Goal: Transaction & Acquisition: Download file/media

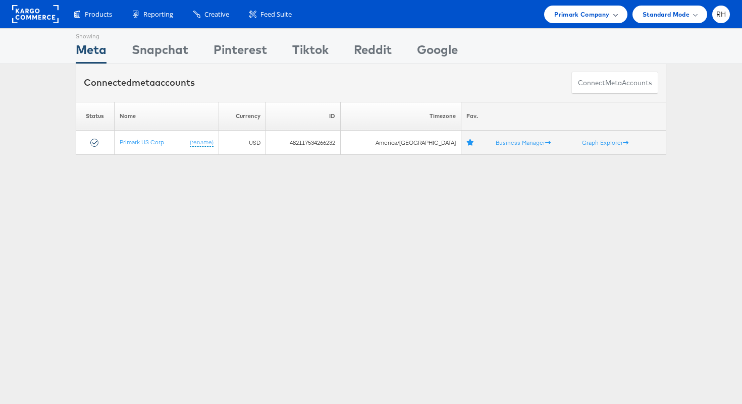
click at [616, 22] on div "Primark Company" at bounding box center [585, 15] width 83 height 18
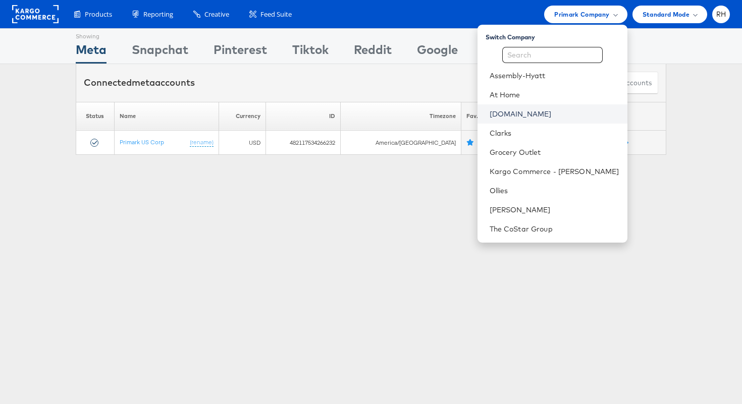
click at [563, 118] on link "Cars.com" at bounding box center [555, 114] width 130 height 10
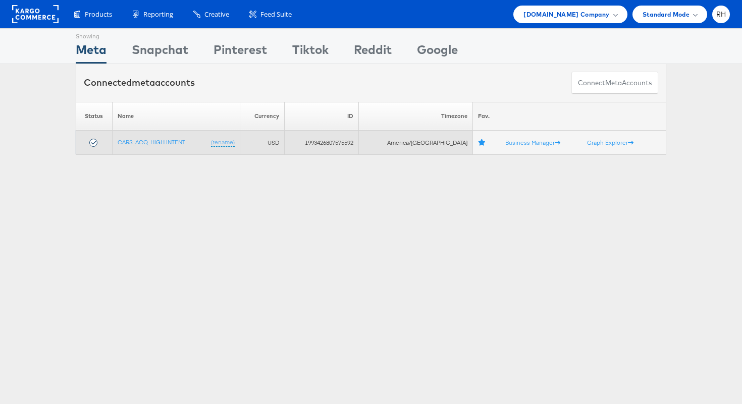
click at [359, 144] on td "1993426807575592" at bounding box center [322, 143] width 74 height 24
copy td "1993426807575592"
drag, startPoint x: 191, startPoint y: 143, endPoint x: 118, endPoint y: 144, distance: 72.7
click at [118, 144] on td "CARS_ACQ_HIGH INTENT (rename)" at bounding box center [176, 143] width 128 height 24
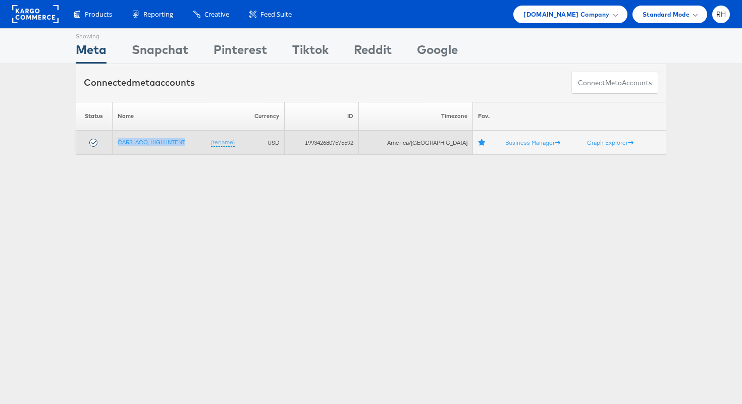
copy link "CARS_ACQ_HIGH INTENT"
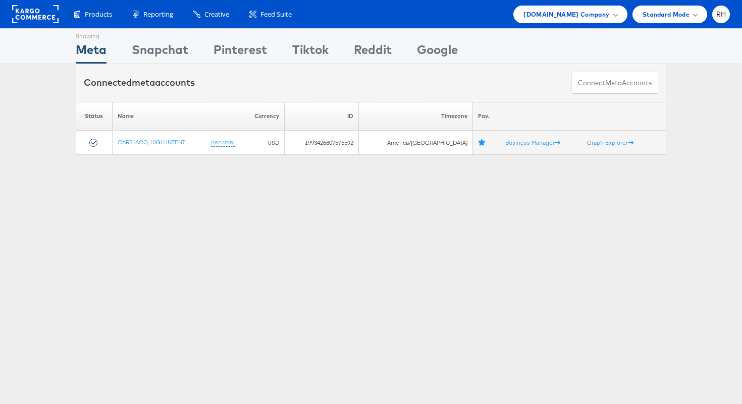
click at [207, 202] on div "Showing Meta Showing [GEOGRAPHIC_DATA] Showing Pinterest Showing Tiktok Showing…" at bounding box center [371, 280] width 742 height 505
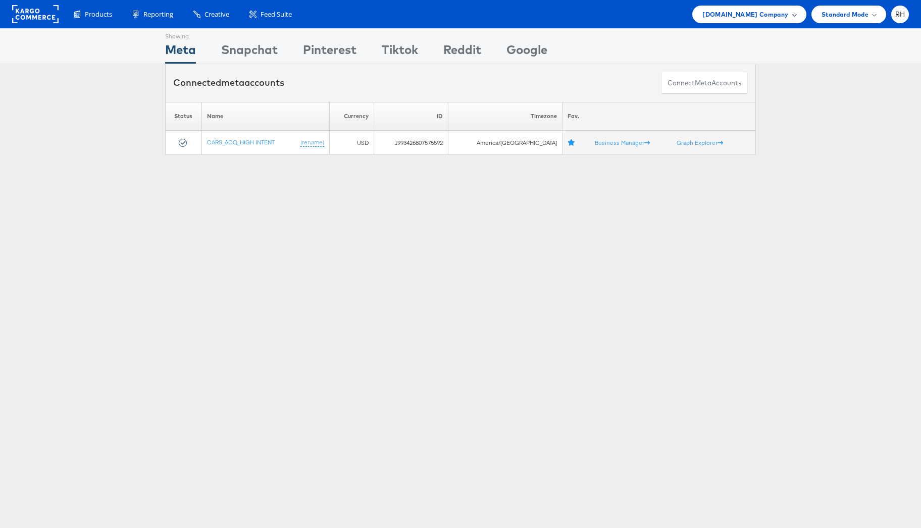
click at [741, 18] on span "[DOMAIN_NAME] Company" at bounding box center [745, 14] width 86 height 11
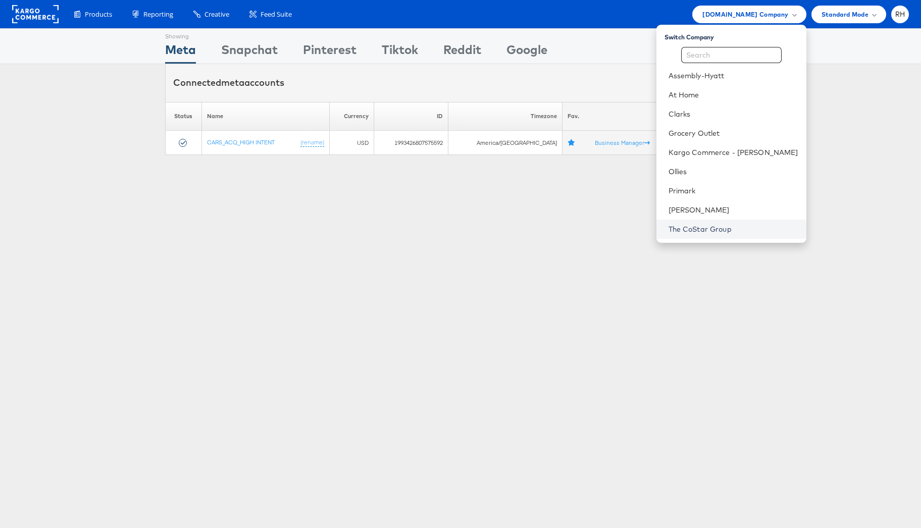
click at [734, 228] on link "The CoStar Group" at bounding box center [734, 229] width 130 height 10
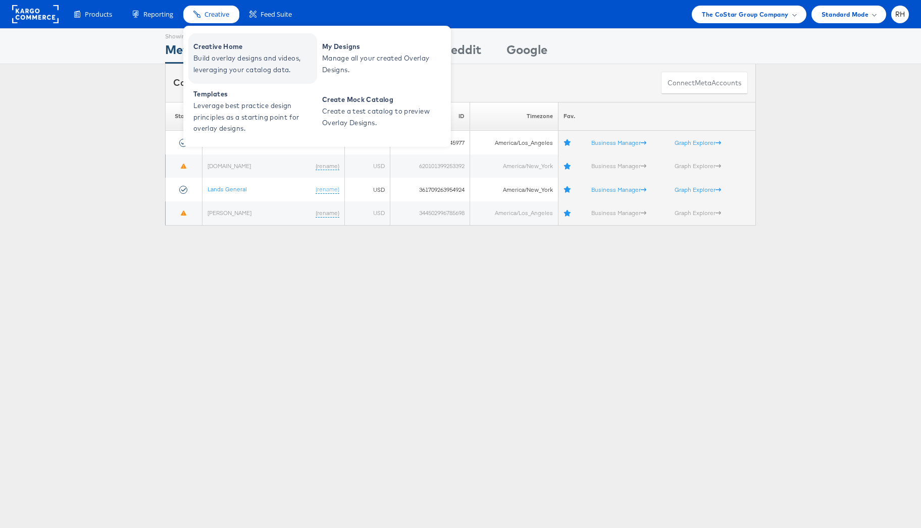
click at [220, 65] on span "Build overlay designs and videos, leveraging your catalog data." at bounding box center [253, 64] width 121 height 23
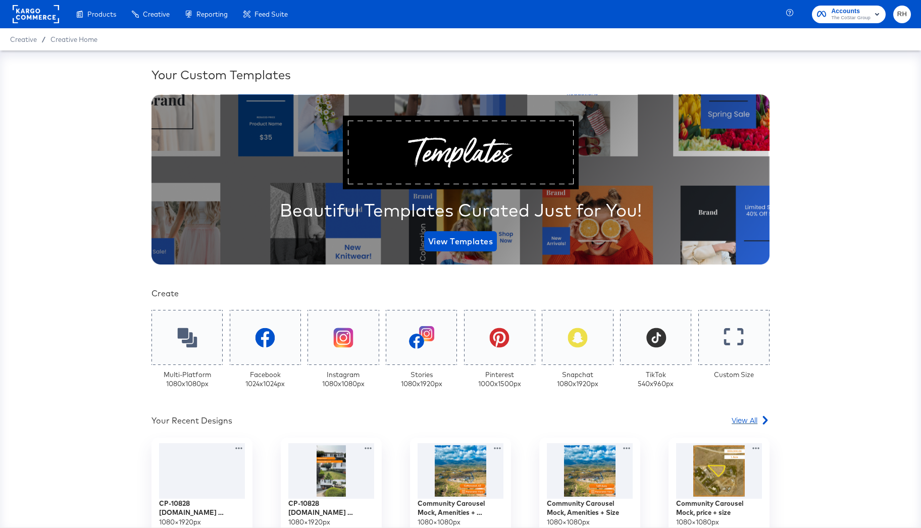
click at [739, 424] on span "View All" at bounding box center [745, 420] width 26 height 10
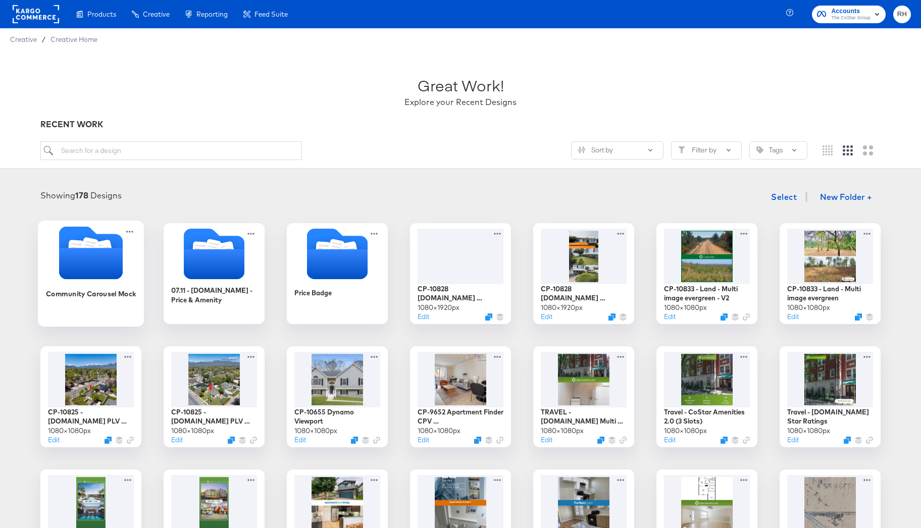
click at [82, 266] on icon "Folder" at bounding box center [91, 263] width 64 height 31
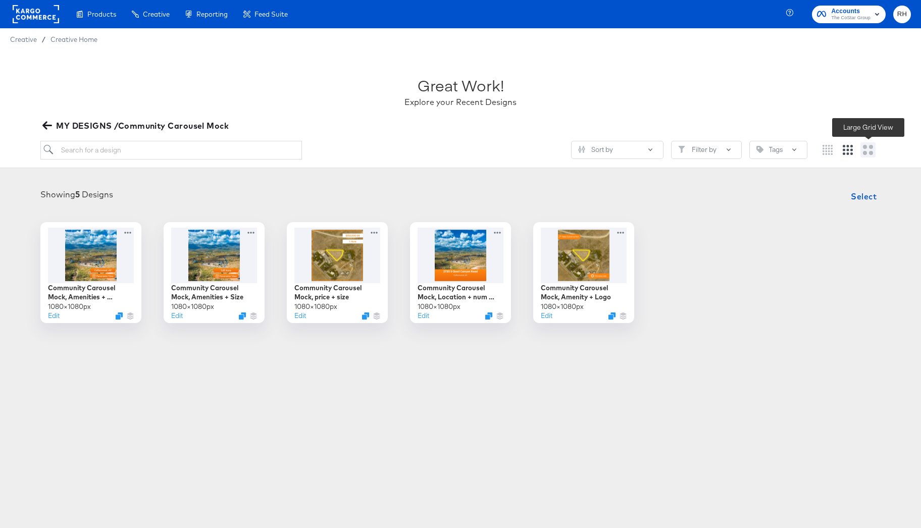
click at [863, 154] on icon "Large grid" at bounding box center [868, 150] width 10 height 10
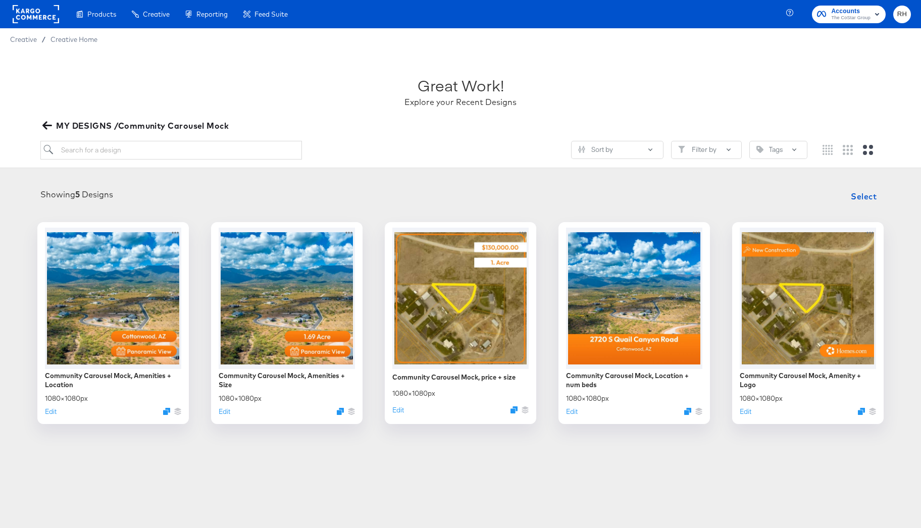
click at [44, 124] on icon "button" at bounding box center [47, 126] width 10 height 8
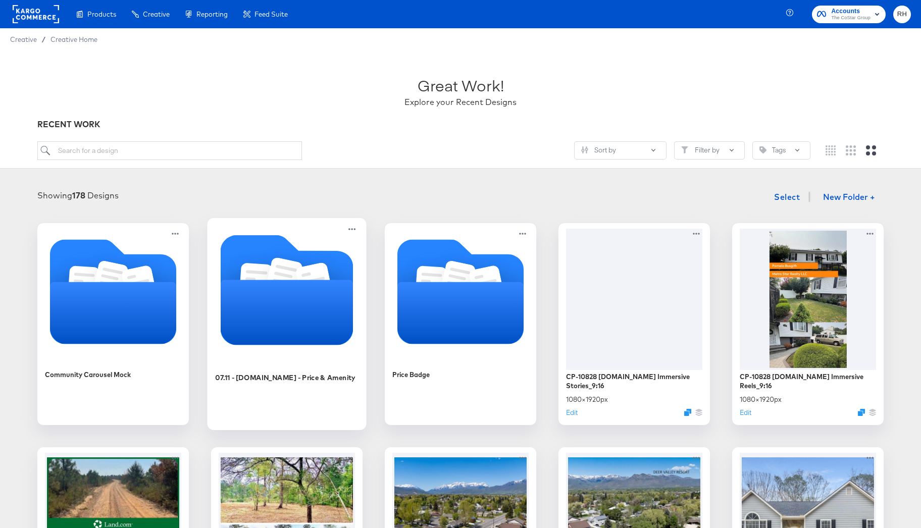
click at [265, 305] on icon "Folder" at bounding box center [287, 312] width 133 height 65
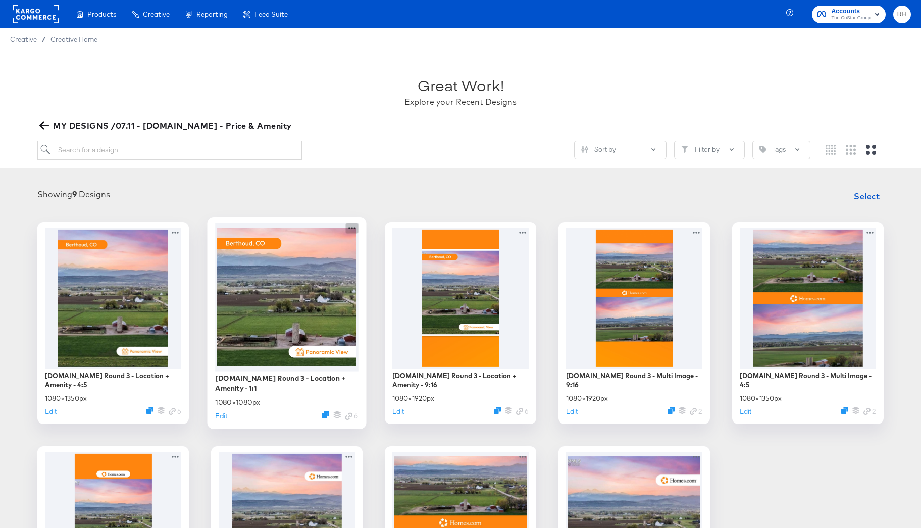
click at [348, 227] on icon at bounding box center [352, 228] width 13 height 11
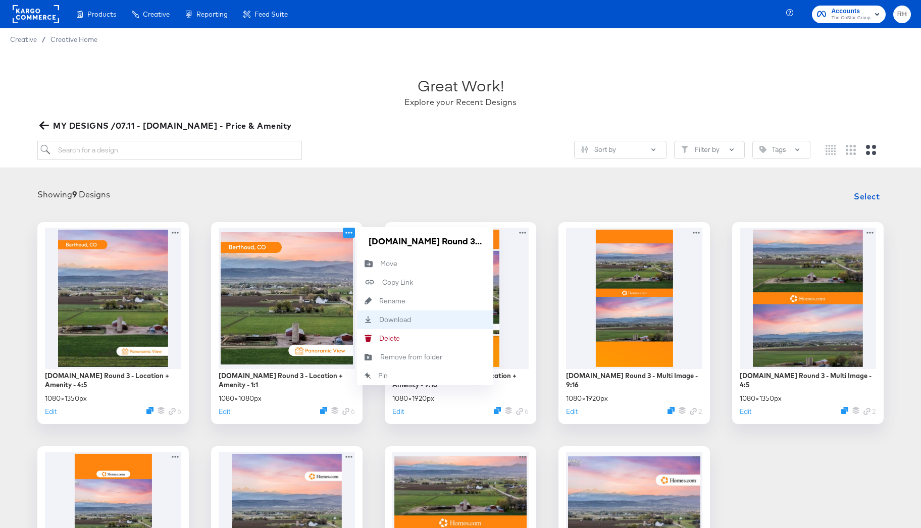
click at [387, 326] on div "Download Download" at bounding box center [425, 320] width 136 height 19
click at [456, 161] on div "Sort by Filter by Tags" at bounding box center [460, 154] width 846 height 27
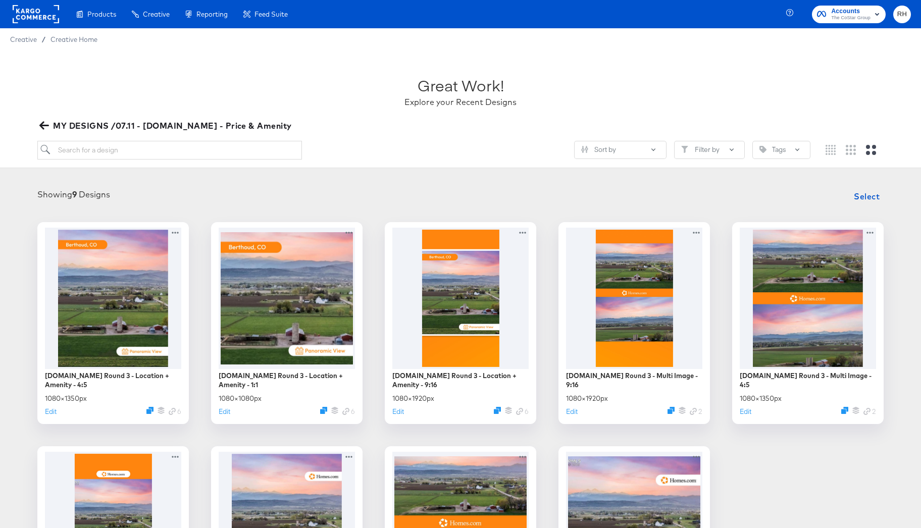
click at [46, 123] on icon "button" at bounding box center [44, 126] width 10 height 10
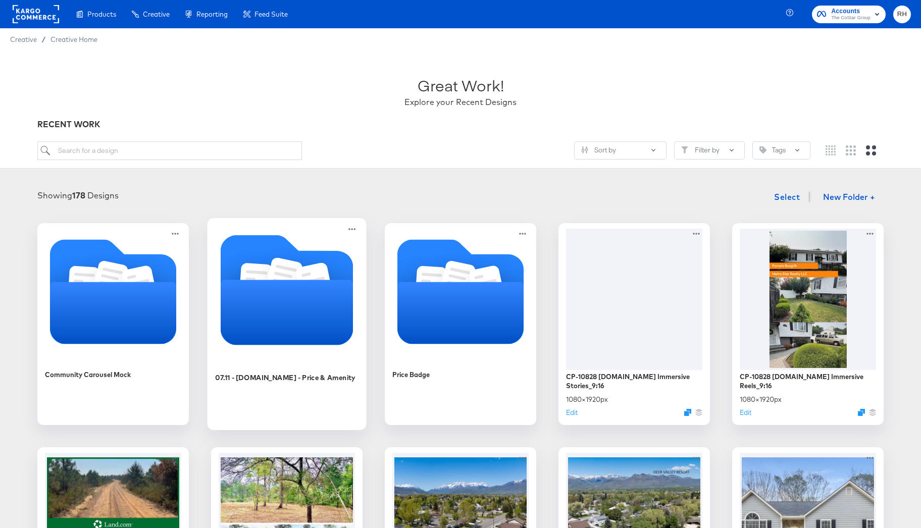
click at [301, 290] on icon "Folder" at bounding box center [287, 312] width 133 height 65
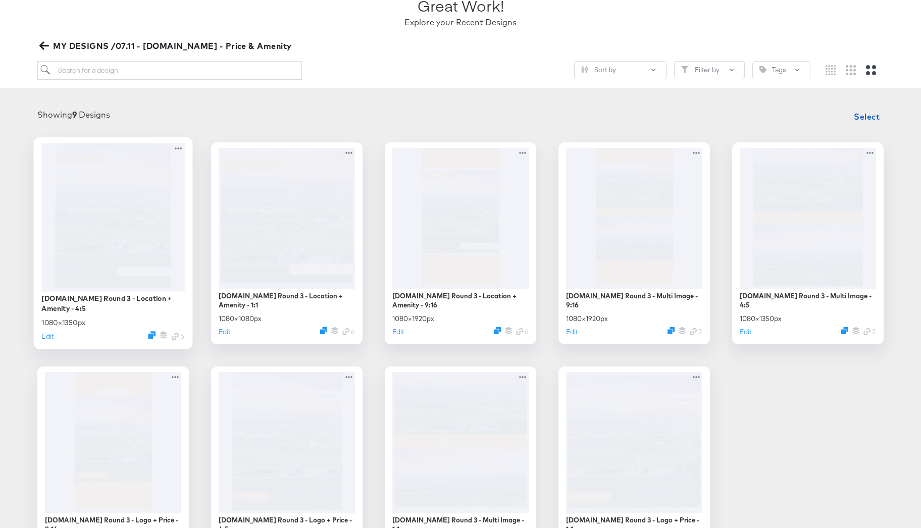
scroll to position [17, 0]
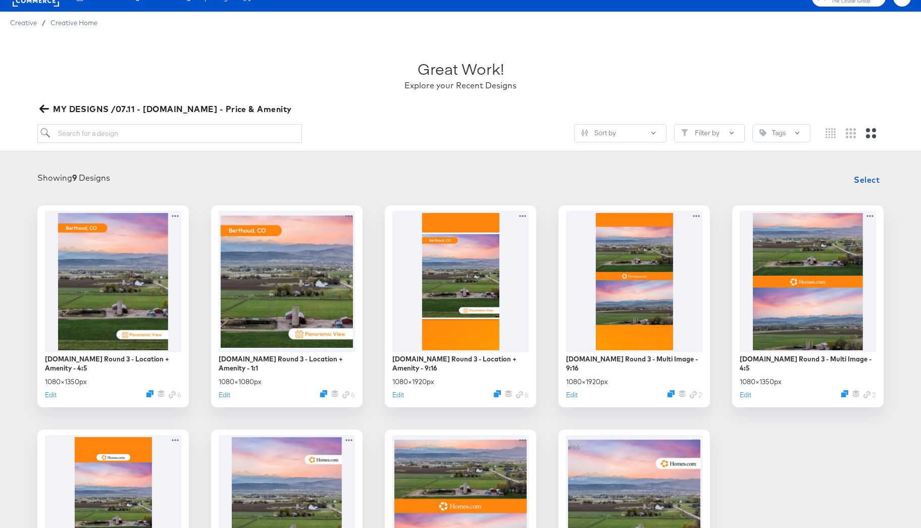
click at [40, 109] on icon "button" at bounding box center [44, 109] width 10 height 8
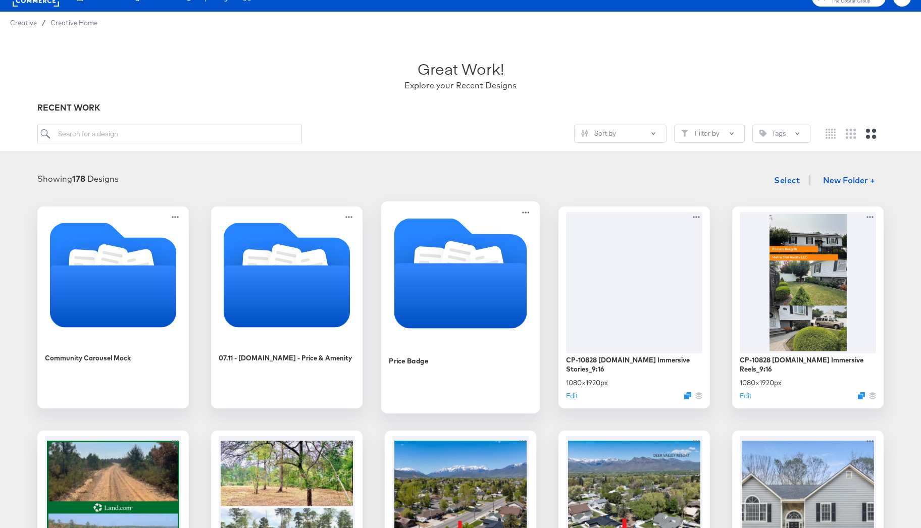
click at [458, 268] on icon "Folder" at bounding box center [460, 295] width 133 height 65
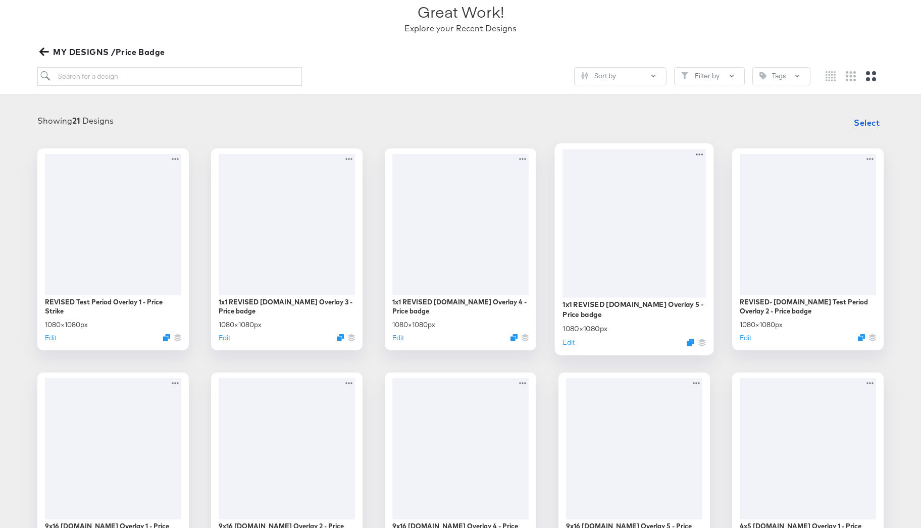
scroll to position [63, 0]
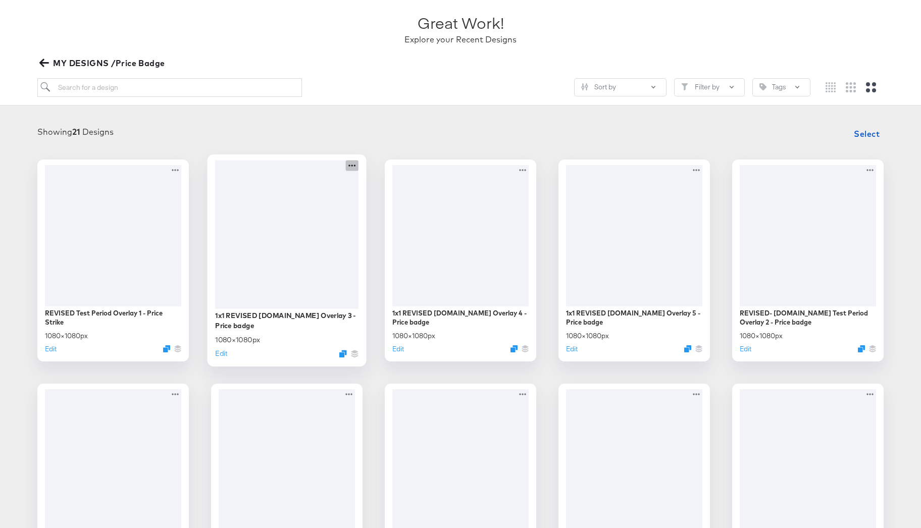
click at [350, 165] on icon at bounding box center [352, 165] width 13 height 11
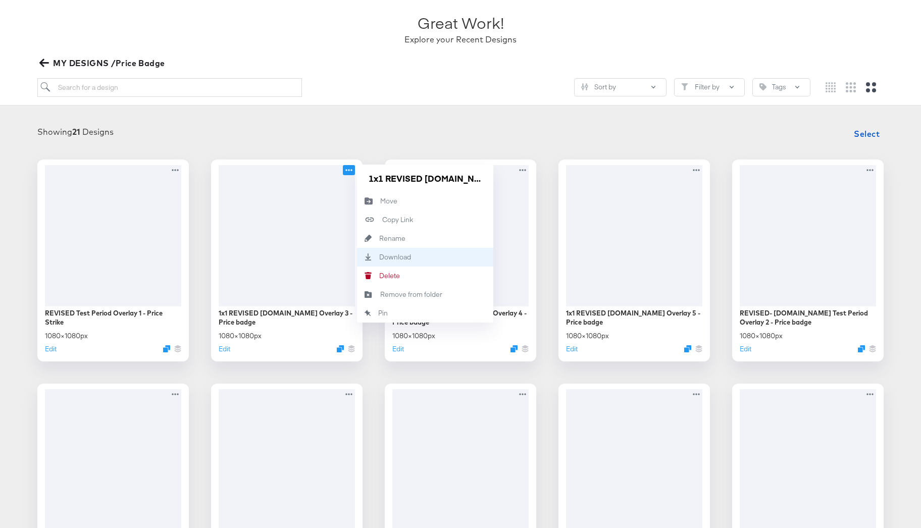
click at [389, 263] on div "Download Download" at bounding box center [425, 257] width 136 height 19
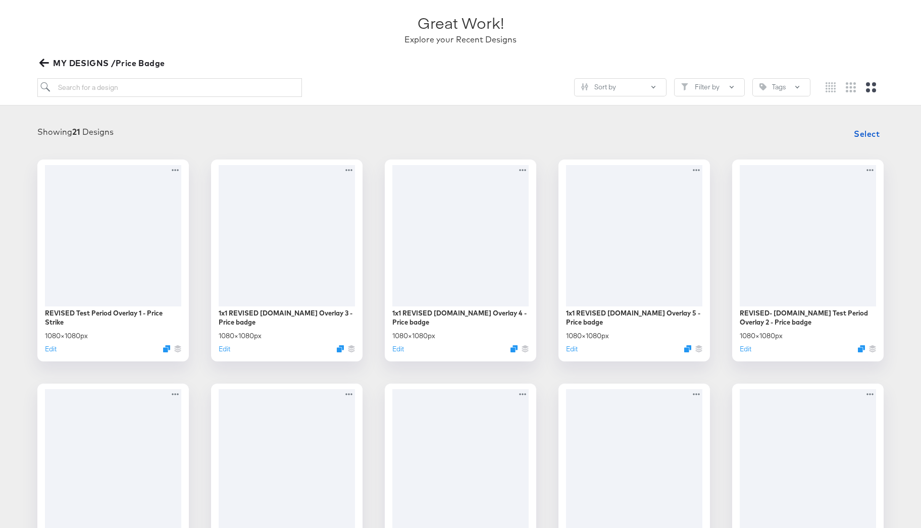
click at [496, 124] on div "Showing 21 Designs Select" at bounding box center [460, 134] width 901 height 20
click at [45, 66] on icon "button" at bounding box center [44, 63] width 10 height 10
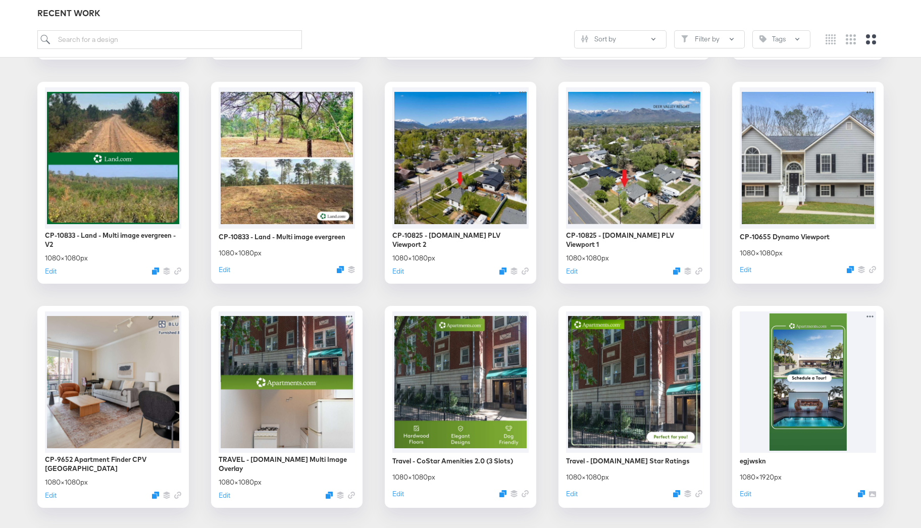
scroll to position [367, 0]
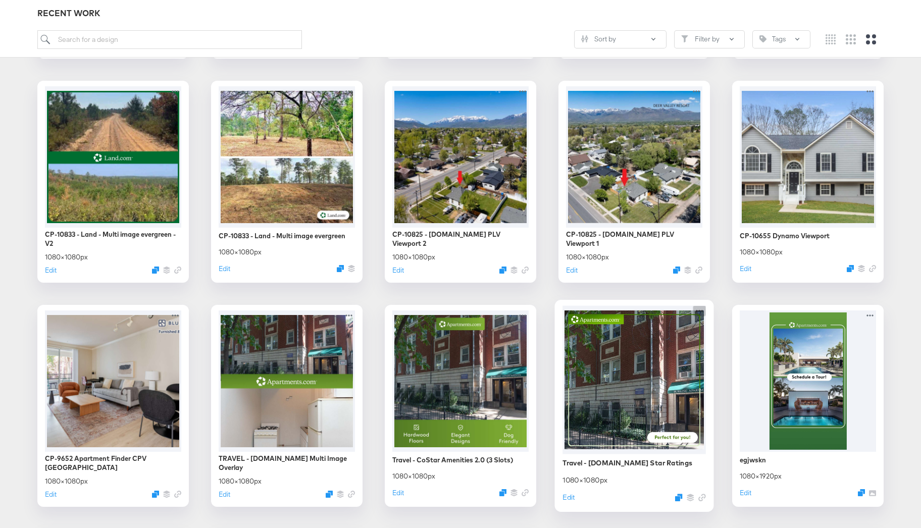
click at [698, 313] on icon at bounding box center [699, 310] width 13 height 11
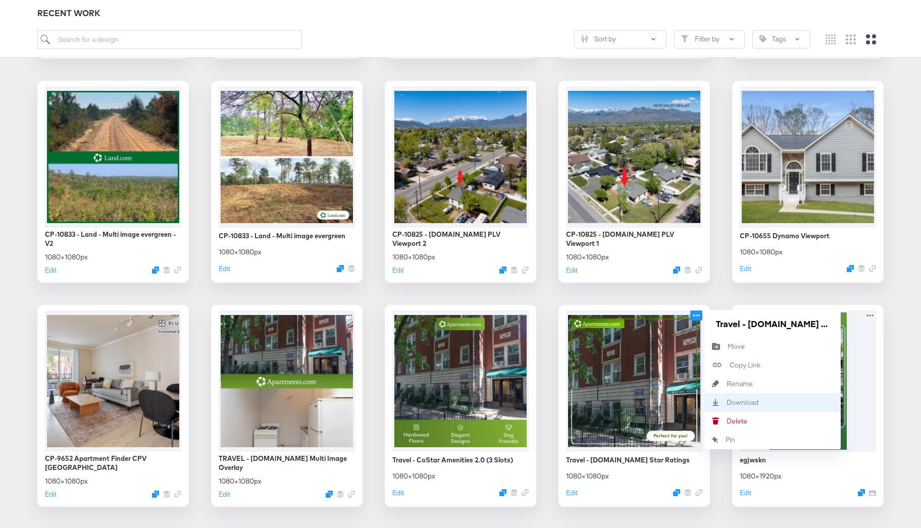
click at [727, 402] on div "Download Download" at bounding box center [727, 402] width 0 height 0
click at [727, 290] on div "Community Carousel Mock 07.11 - [DOMAIN_NAME] - Price & Amenity Price Badge CP-…" at bounding box center [460, 518] width 901 height 1323
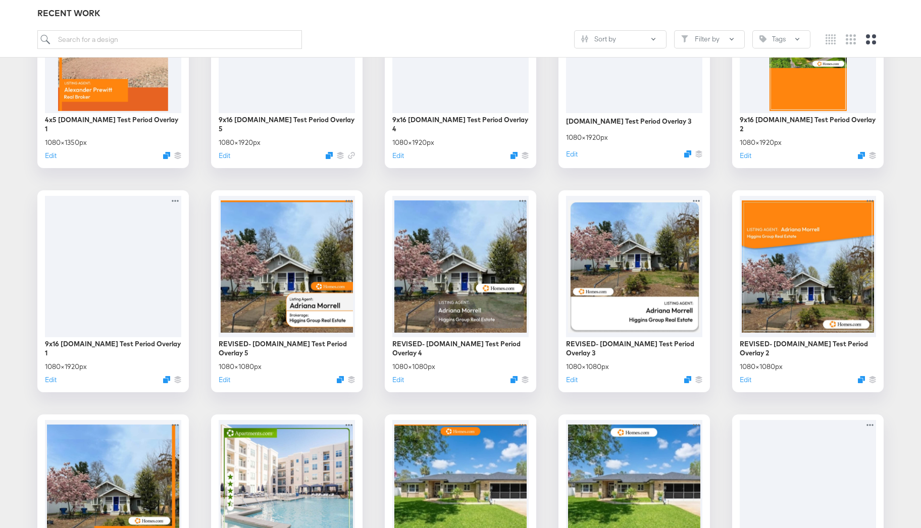
scroll to position [1385, 0]
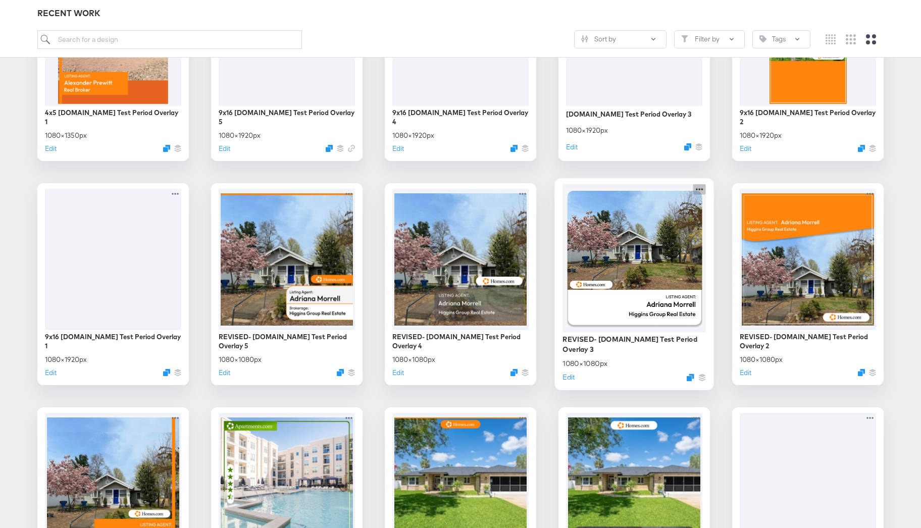
click at [698, 188] on icon at bounding box center [699, 189] width 13 height 11
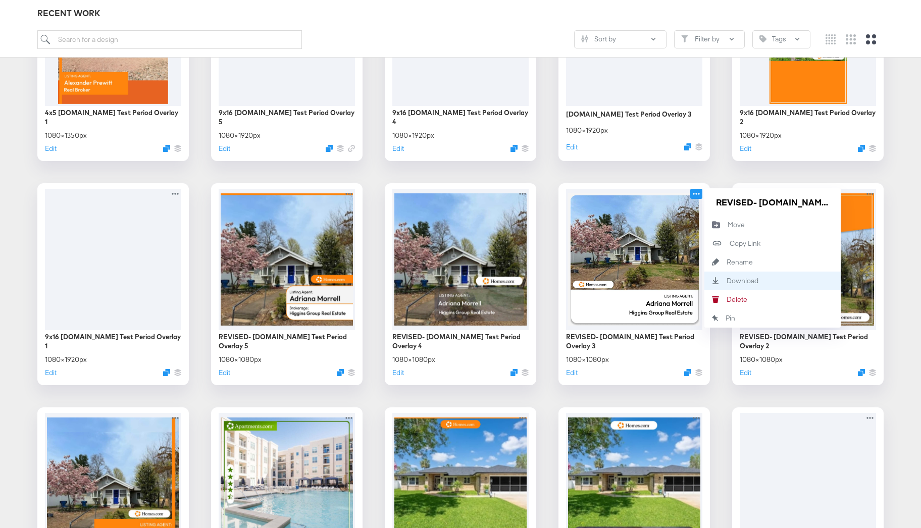
click at [724, 284] on div "Download Download" at bounding box center [772, 281] width 136 height 19
click at [720, 396] on div "Community Carousel Mock 07.11 - [DOMAIN_NAME] - Price & Amenity Price Badge CP-…" at bounding box center [460, 60] width 901 height 2444
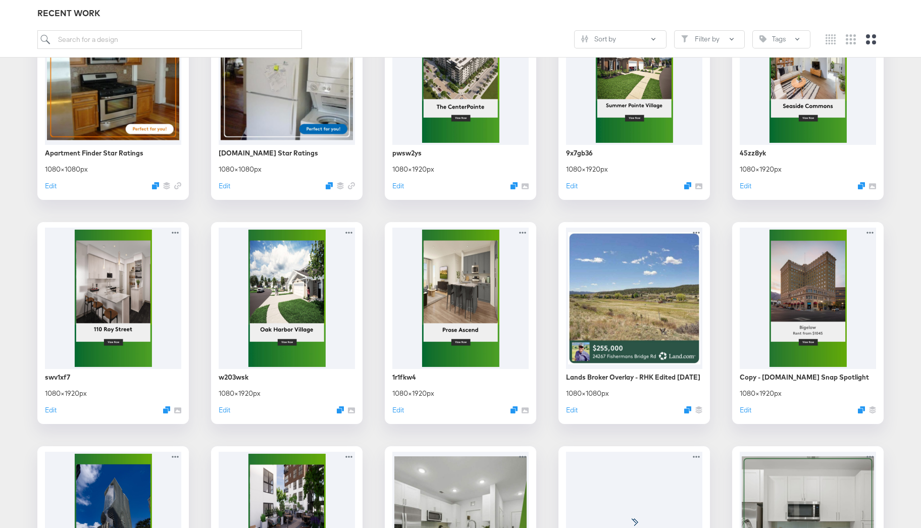
scroll to position [2708, 0]
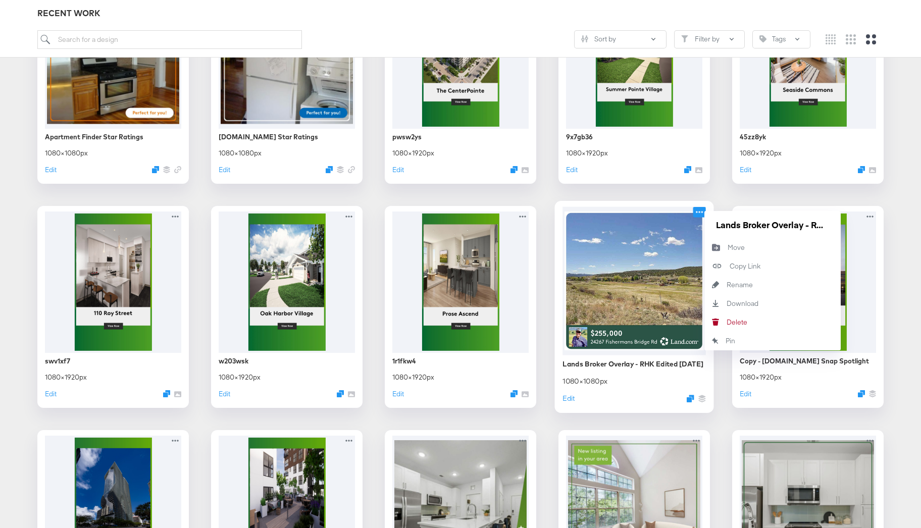
click at [697, 212] on icon at bounding box center [699, 212] width 7 height 2
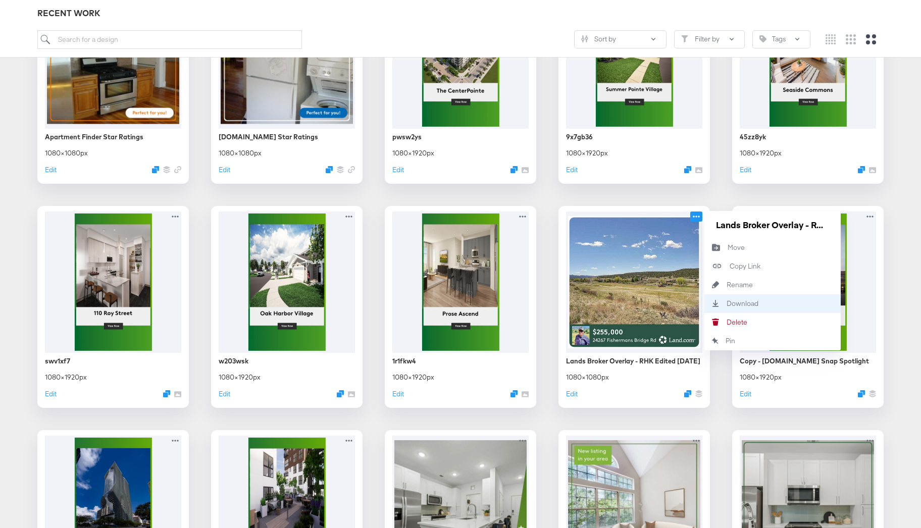
click at [727, 303] on div "Download Download" at bounding box center [727, 303] width 0 height 0
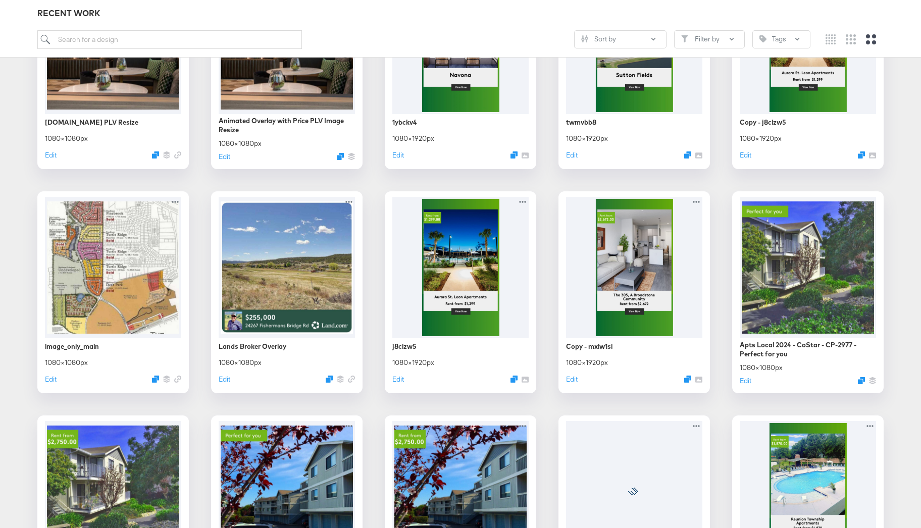
scroll to position [4068, 0]
